Goal: Navigation & Orientation: Understand site structure

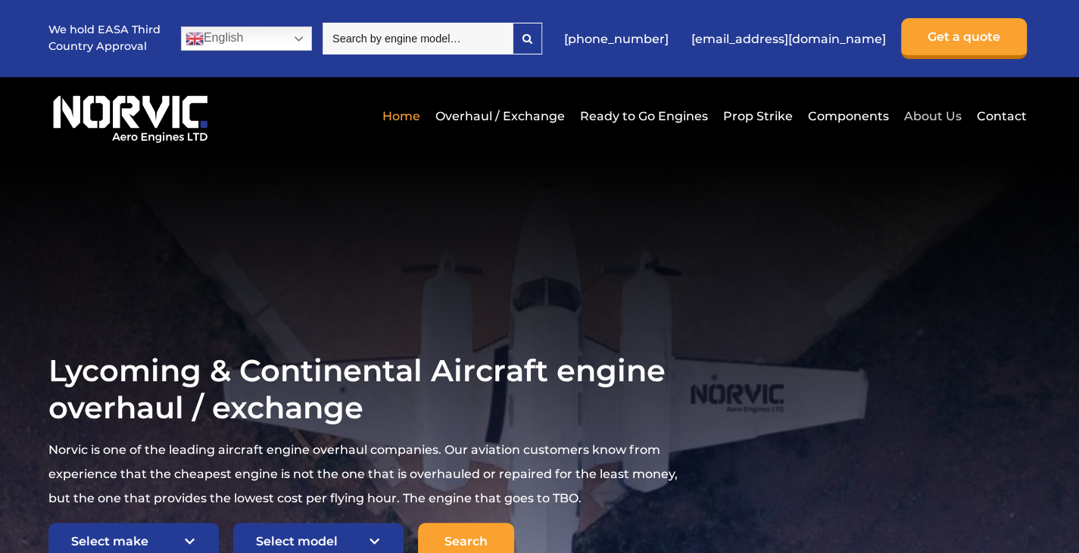
click at [935, 111] on link "About Us" at bounding box center [932, 116] width 65 height 37
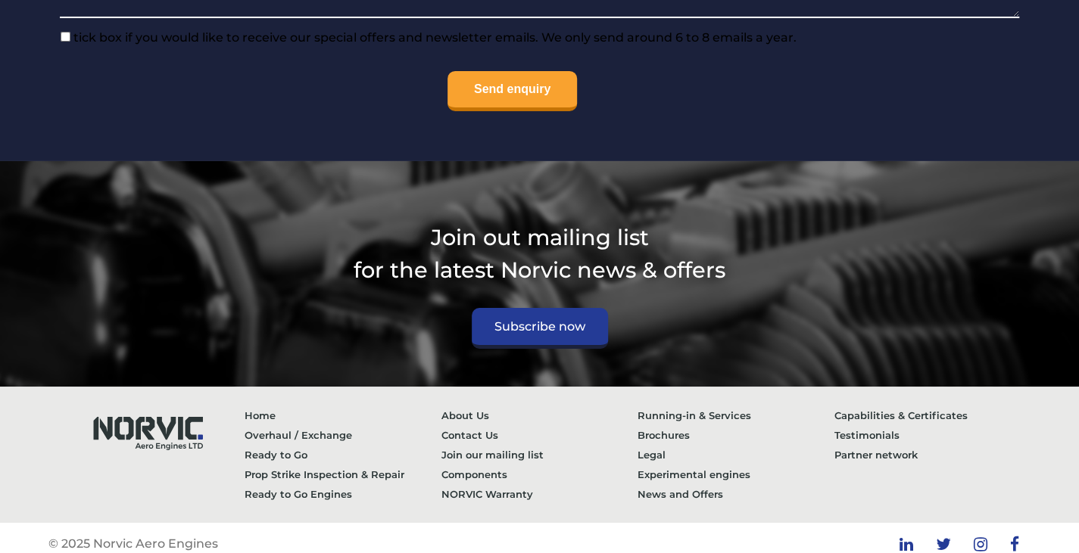
scroll to position [6204, 0]
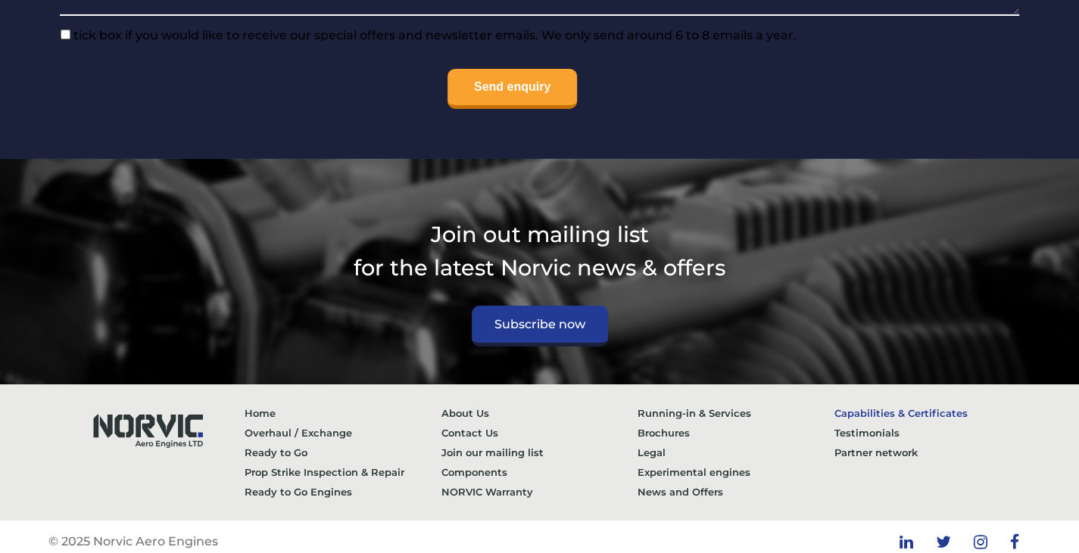
click at [911, 404] on link "Capabilities & Certificates" at bounding box center [932, 414] width 196 height 20
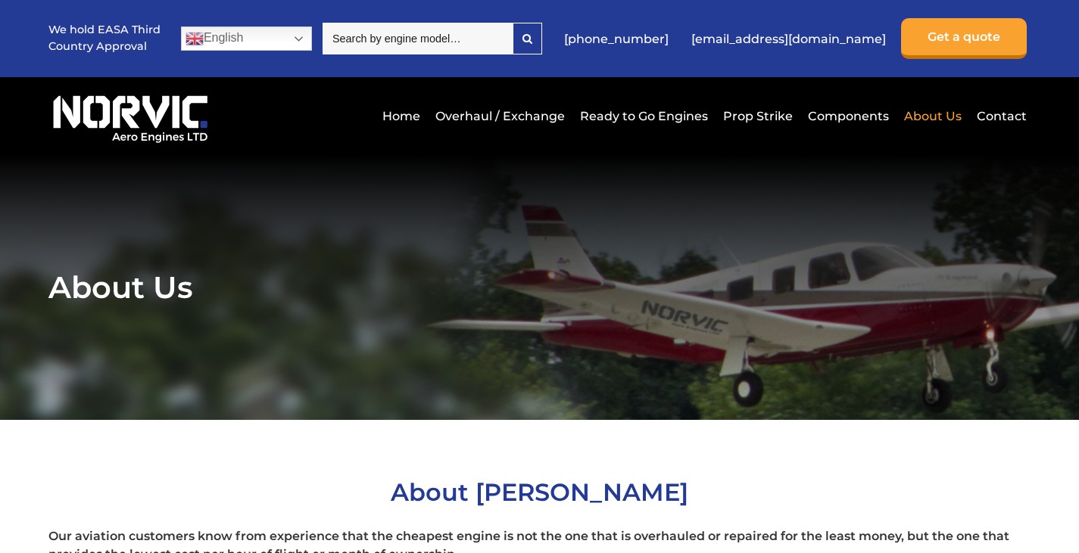
scroll to position [6210, 0]
